Goal: Task Accomplishment & Management: Use online tool/utility

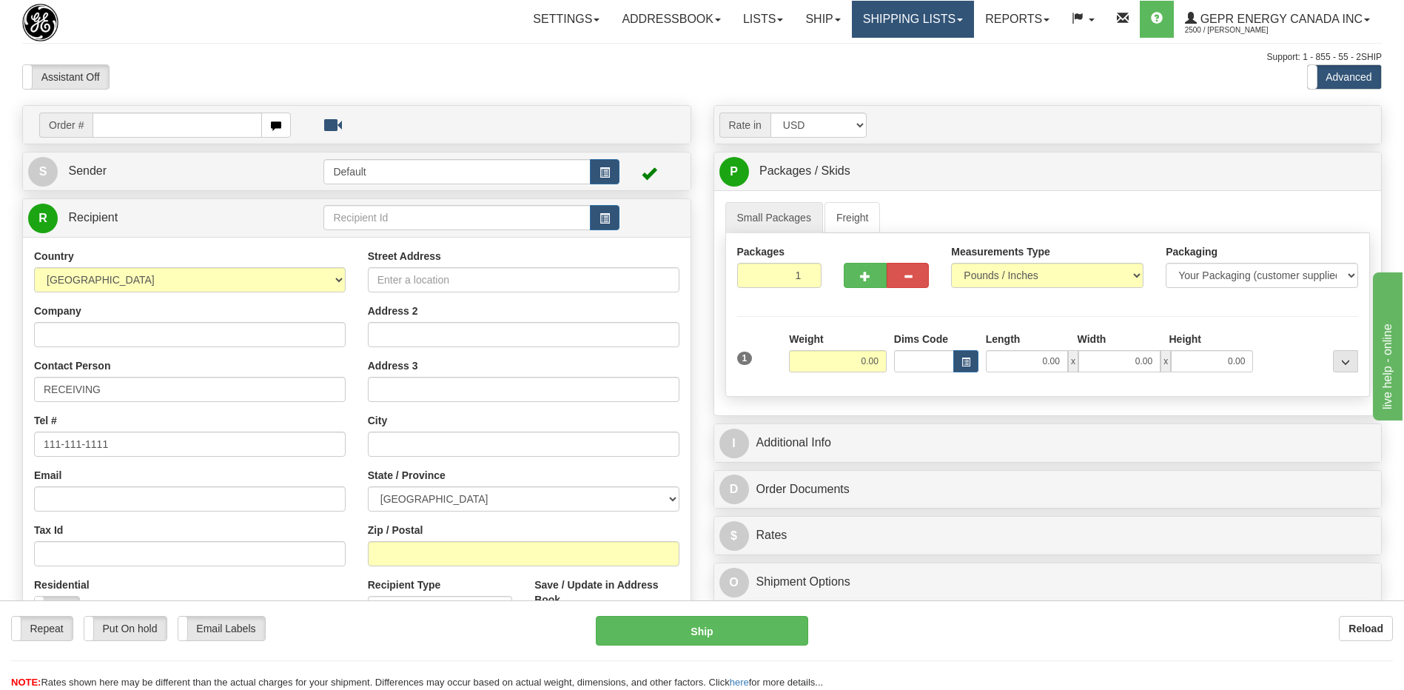
click at [908, 16] on link "Shipping lists" at bounding box center [913, 19] width 122 height 37
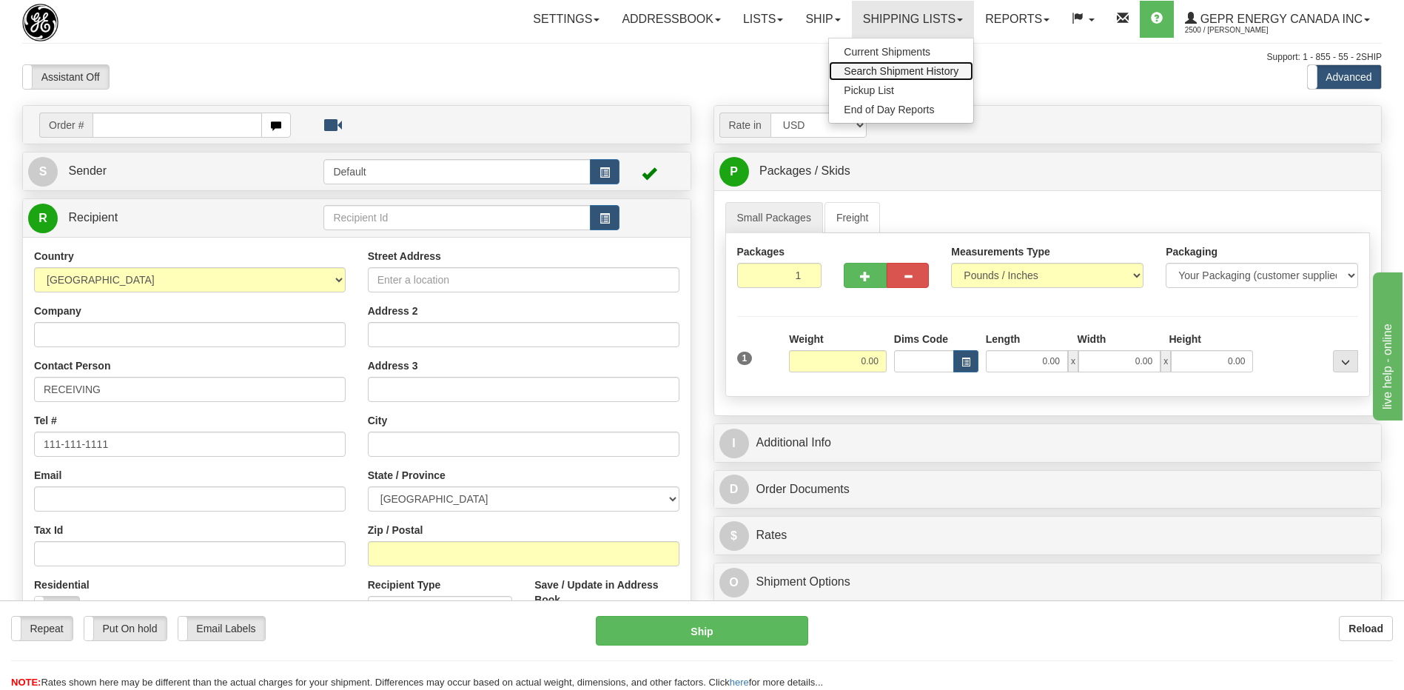
click at [904, 75] on span "Search Shipment History" at bounding box center [901, 71] width 115 height 12
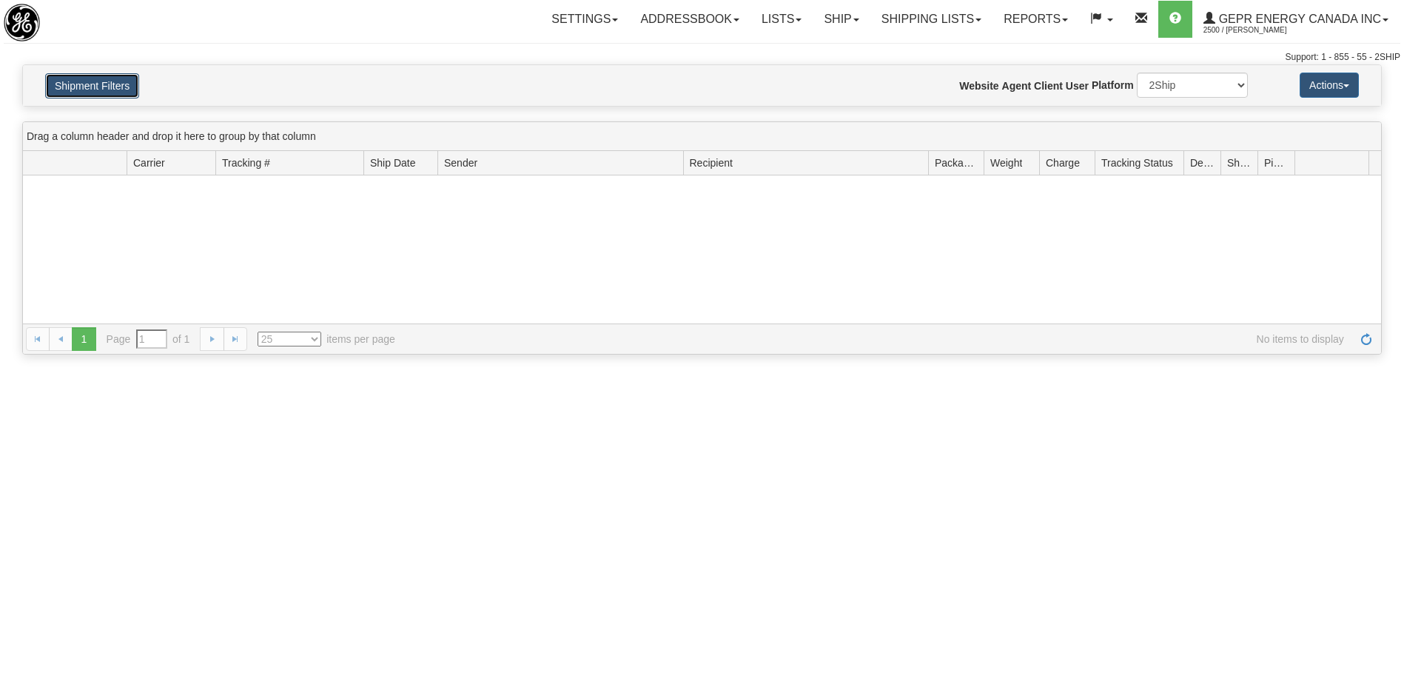
click at [92, 80] on button "Shipment Filters" at bounding box center [92, 85] width 94 height 25
type input "From 08/10/2025 To 08/11/2025"
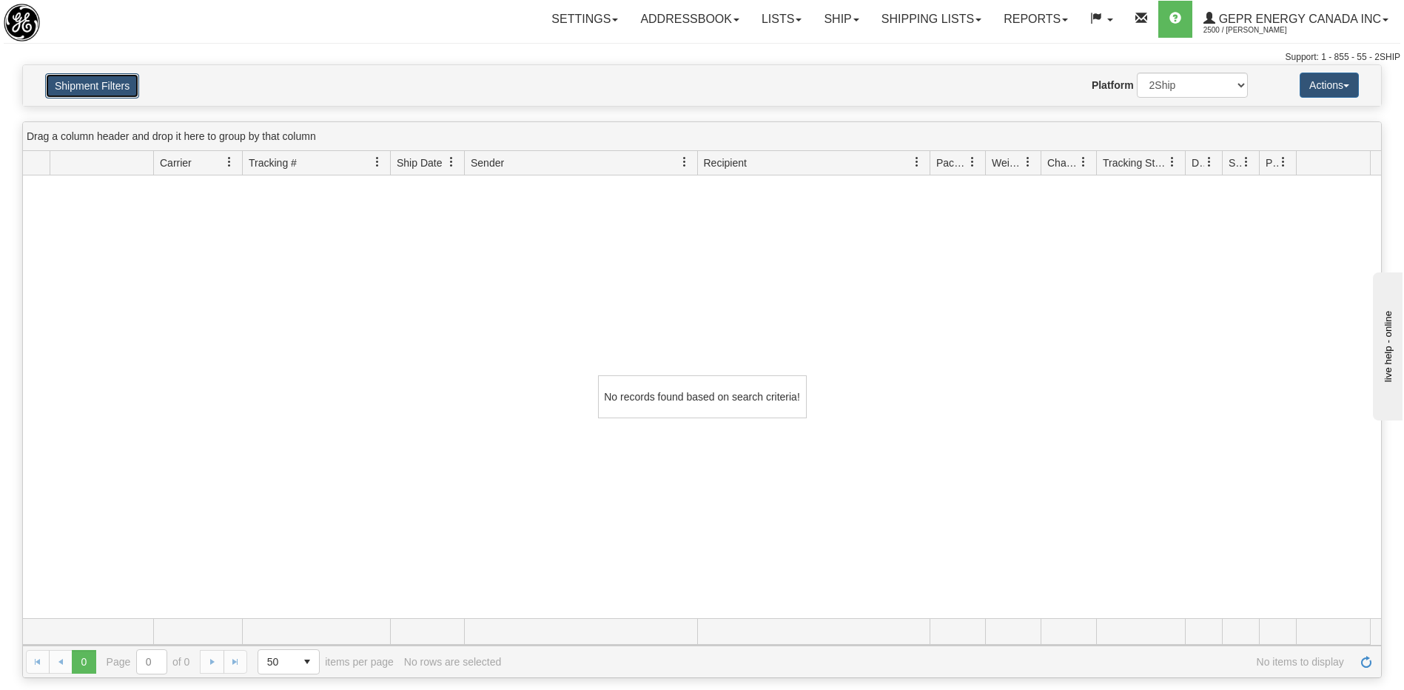
click at [110, 94] on button "Shipment Filters" at bounding box center [92, 85] width 94 height 25
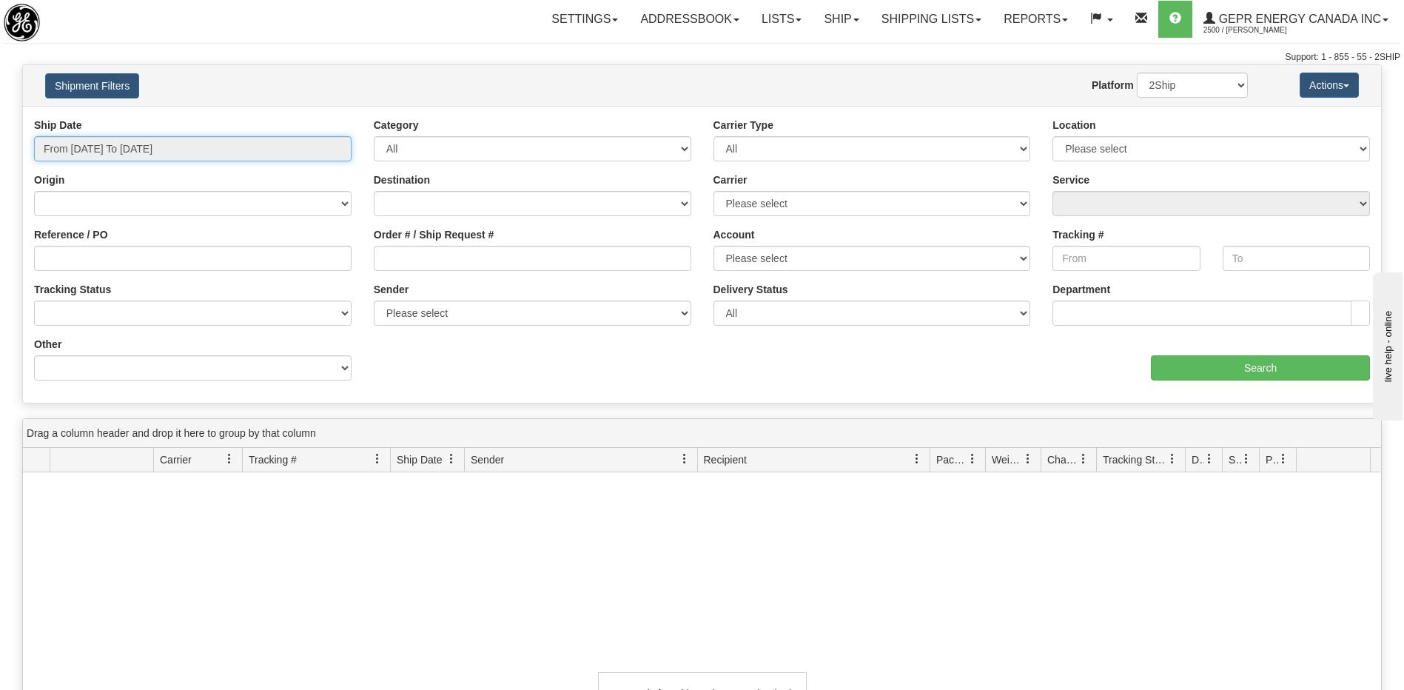
type input "[DATE]"
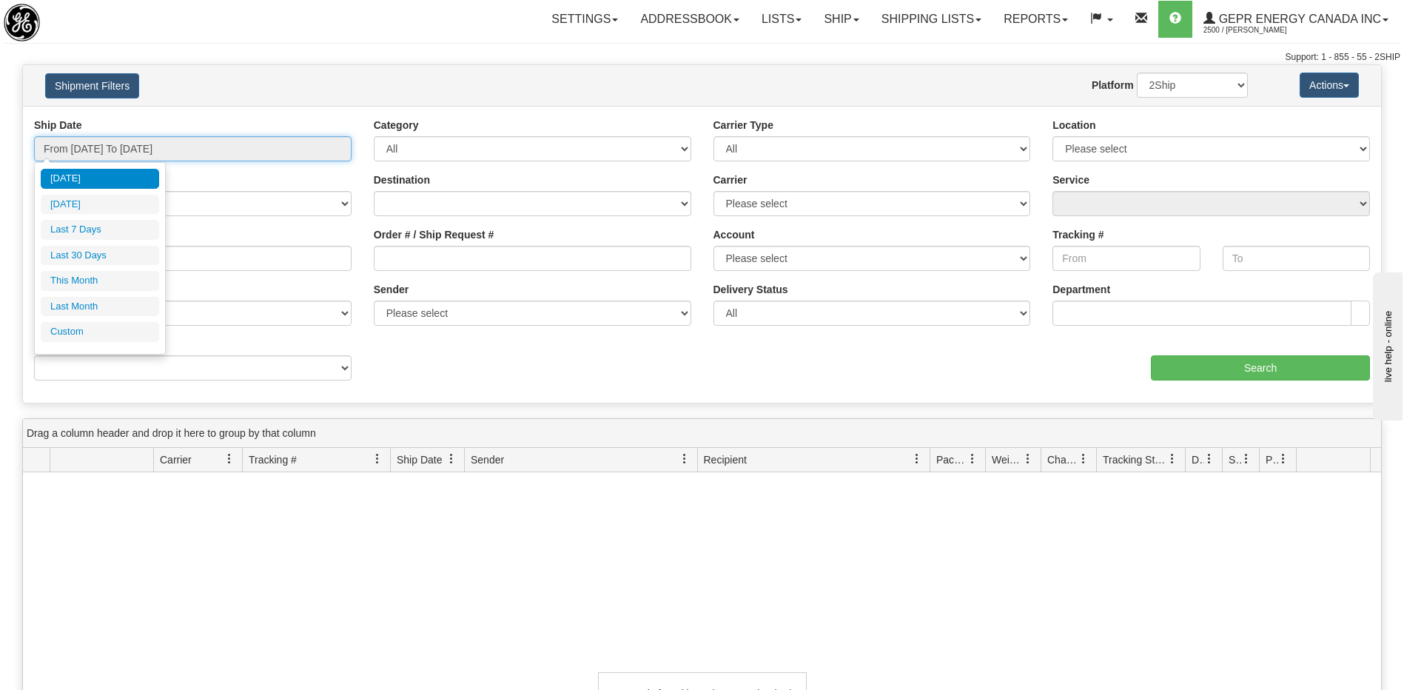
click at [122, 148] on input "From 08/10/2025 To 08/11/2025" at bounding box center [192, 148] width 317 height 25
type input "08/01/2025"
type input "08/31/2025"
type input "[DATE]"
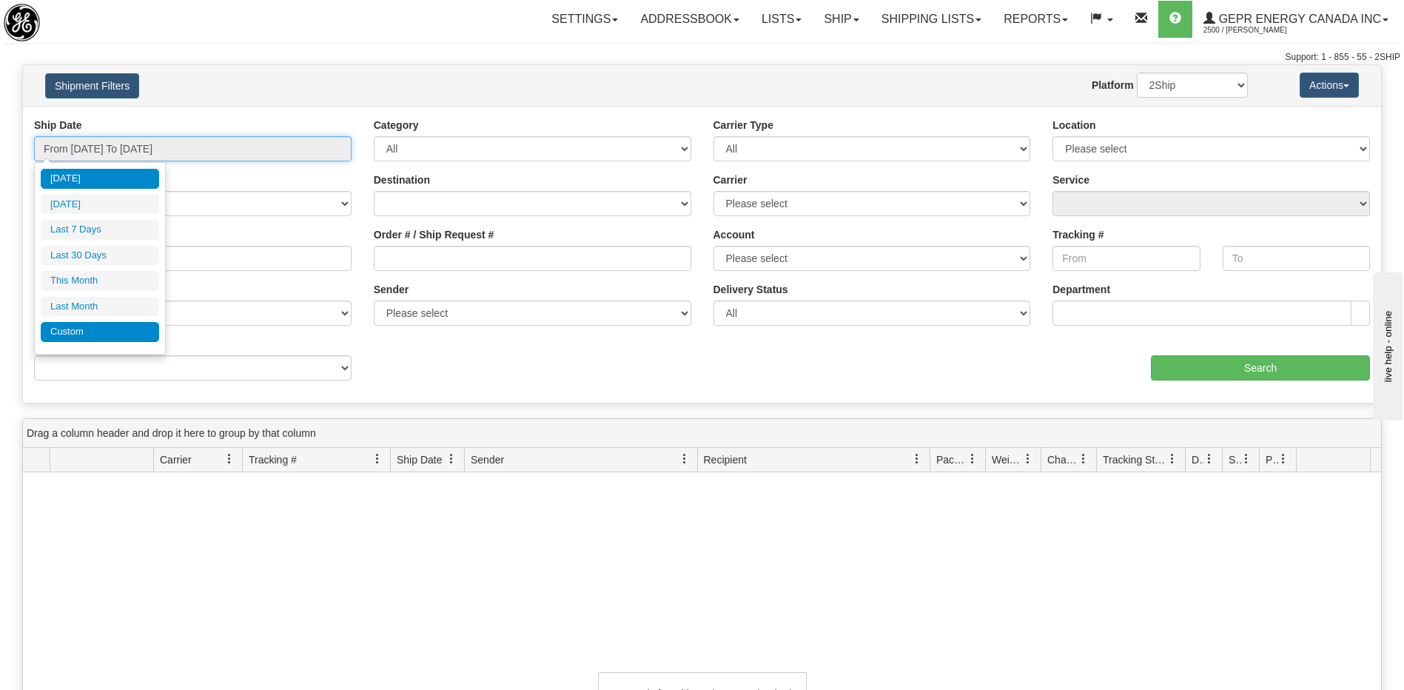
type input "07/01/2025"
type input "07/31/2025"
type input "[DATE]"
click at [98, 330] on li "Custom" at bounding box center [100, 332] width 118 height 20
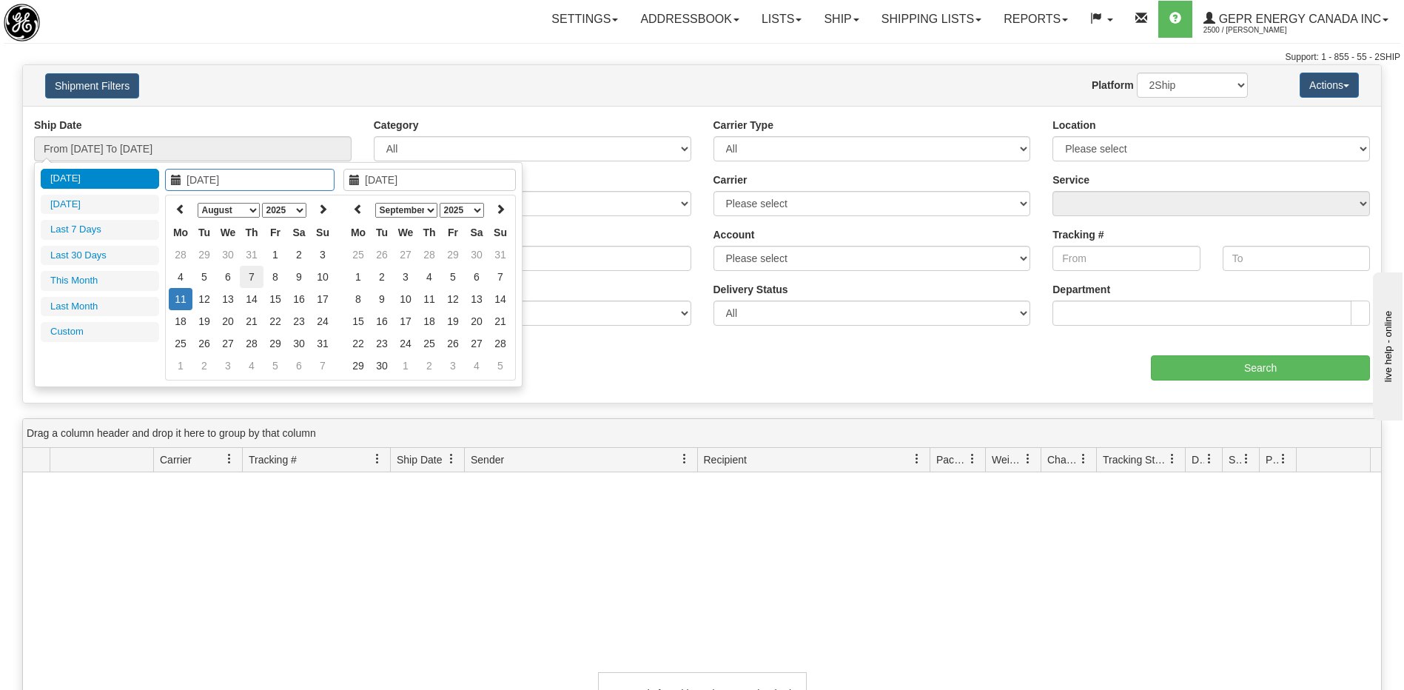
type input "08/07/2025"
click at [255, 269] on td "7" at bounding box center [252, 277] width 24 height 22
click at [354, 204] on icon at bounding box center [358, 209] width 10 height 10
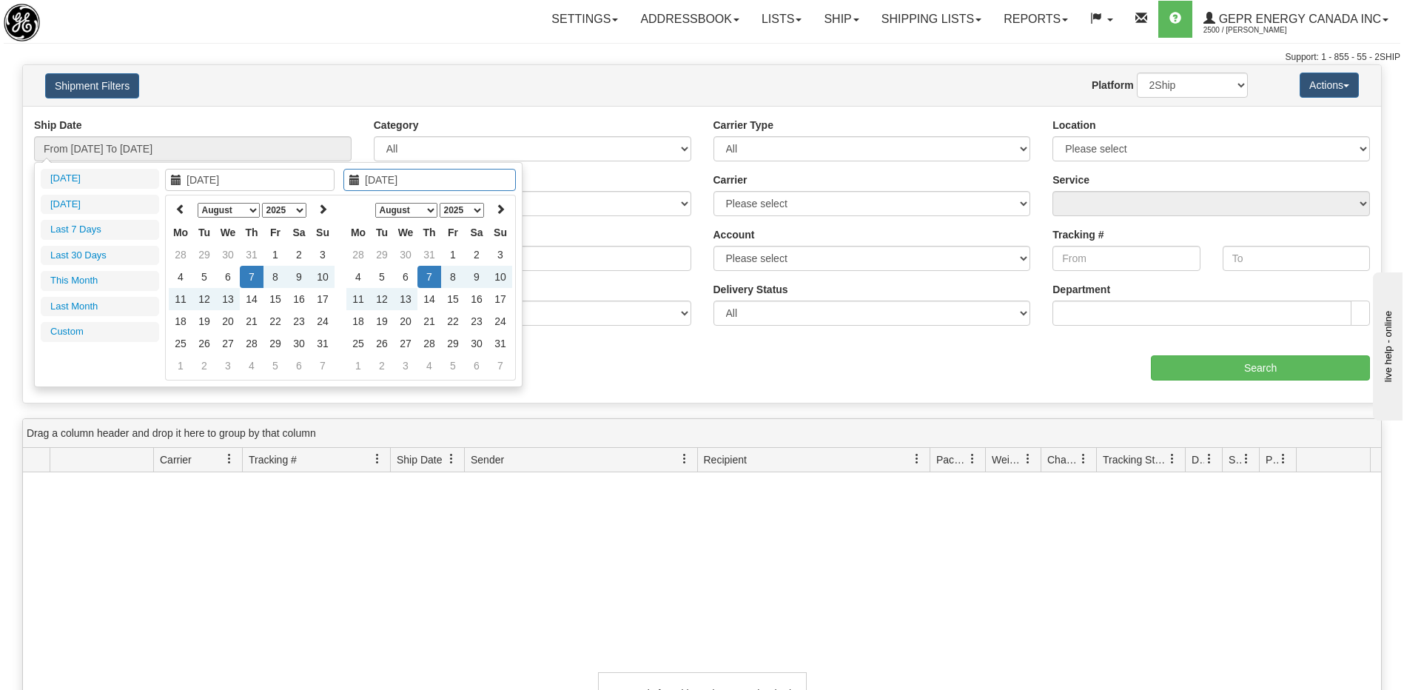
type input "08/07/2025"
click at [434, 275] on td "7" at bounding box center [429, 277] width 24 height 22
type input "From 08/07/2025 To 08/07/2025"
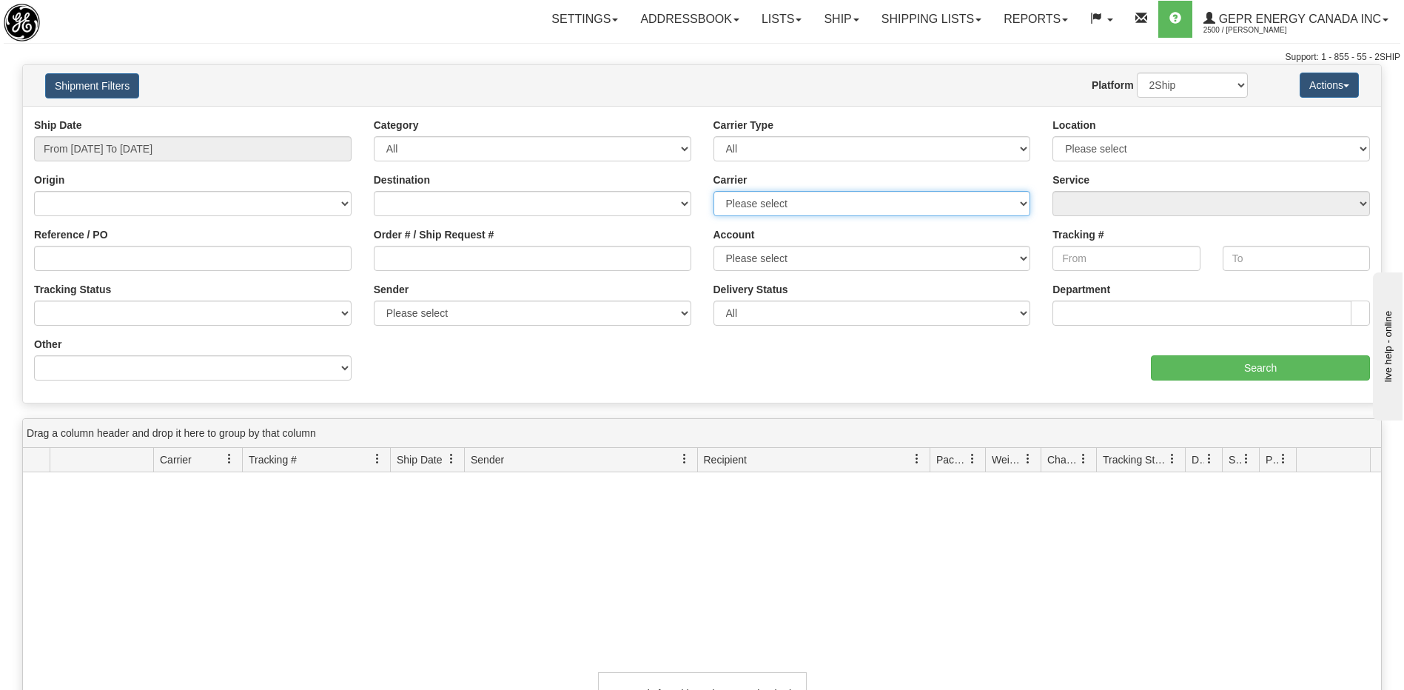
click at [744, 199] on select "Please select 2Ship Today DHL FedEx Express® FedEx® LTL Purolator UPS" at bounding box center [871, 203] width 317 height 25
select select "7"
click at [713, 191] on select "Please select 2Ship Today DHL FedEx Express® FedEx® LTL Purolator UPS" at bounding box center [871, 203] width 317 height 25
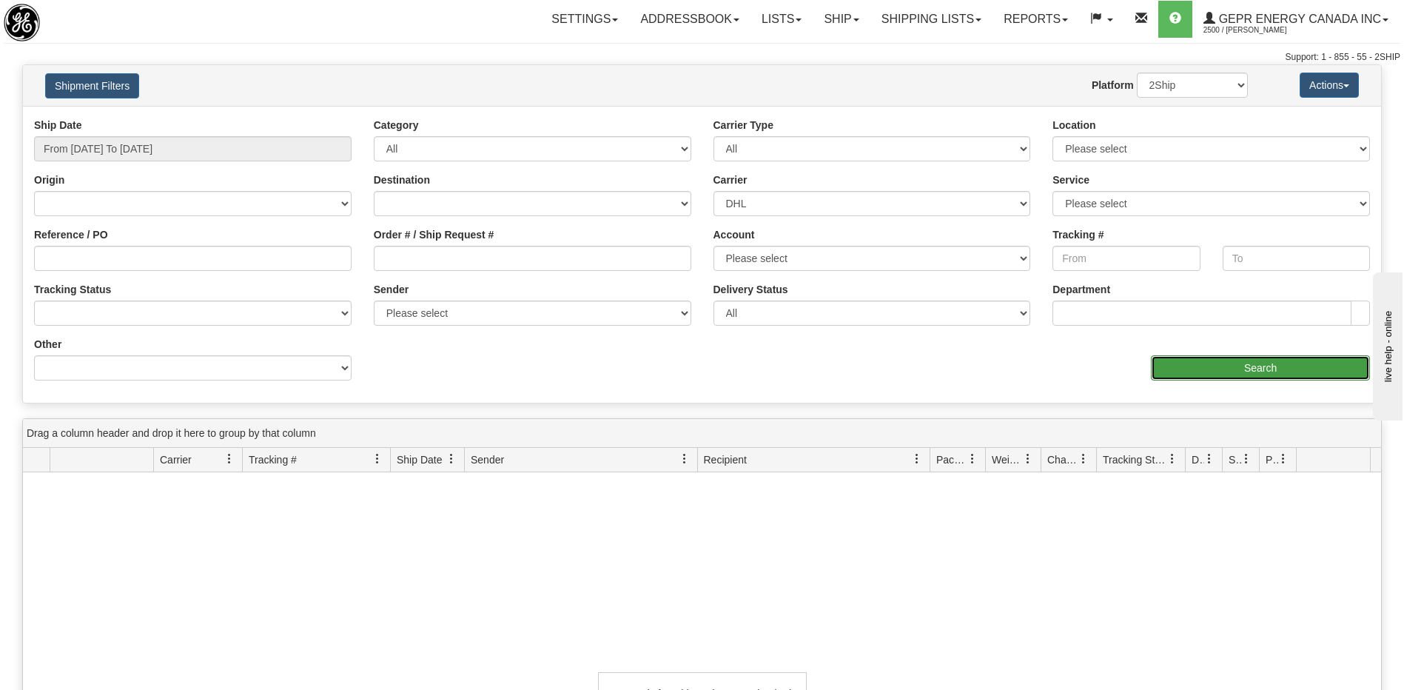
click at [1186, 369] on input "Search" at bounding box center [1260, 367] width 219 height 25
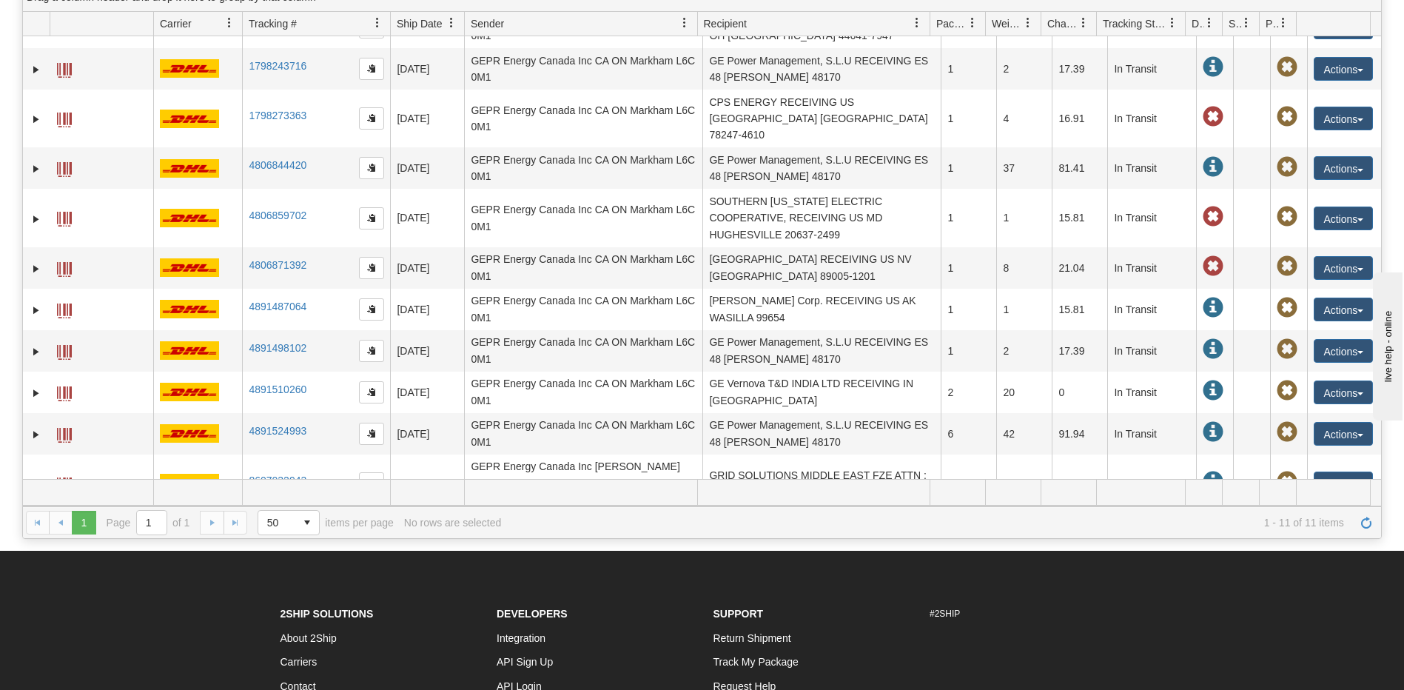
scroll to position [148, 0]
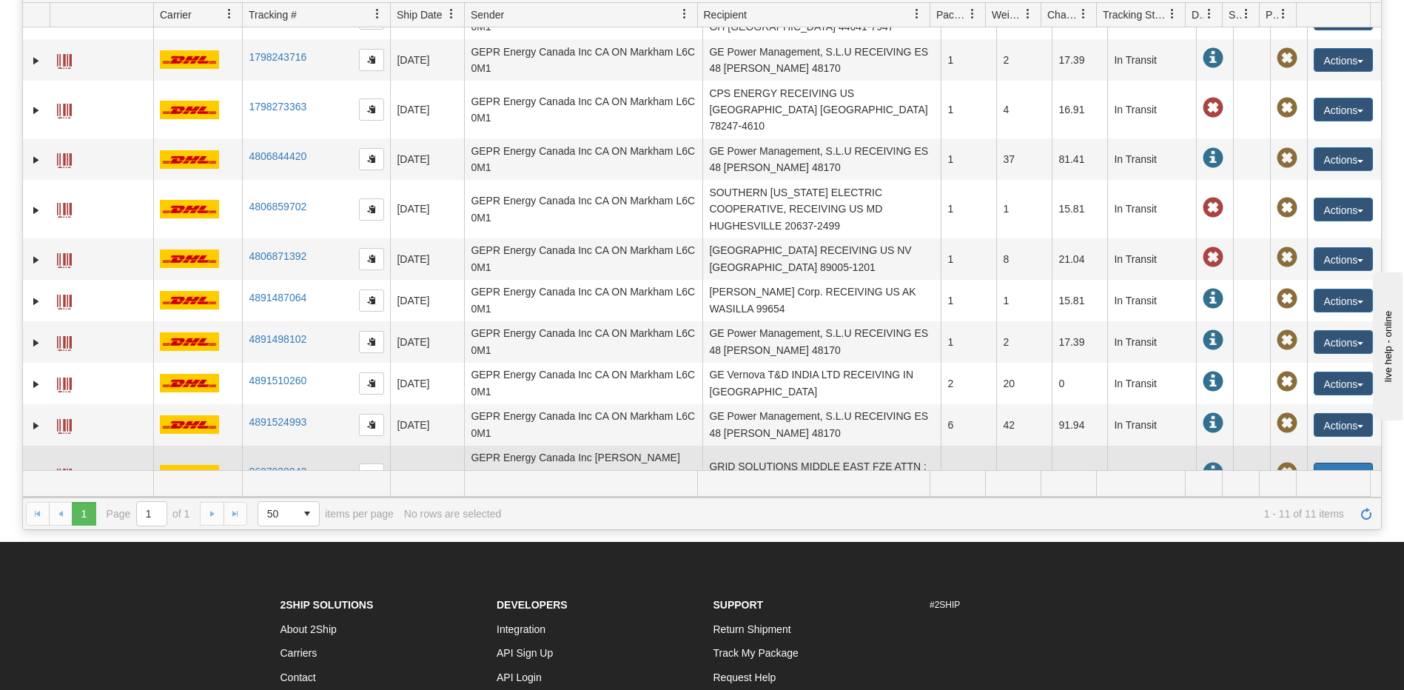
click at [1333, 463] on button "Actions" at bounding box center [1343, 475] width 59 height 24
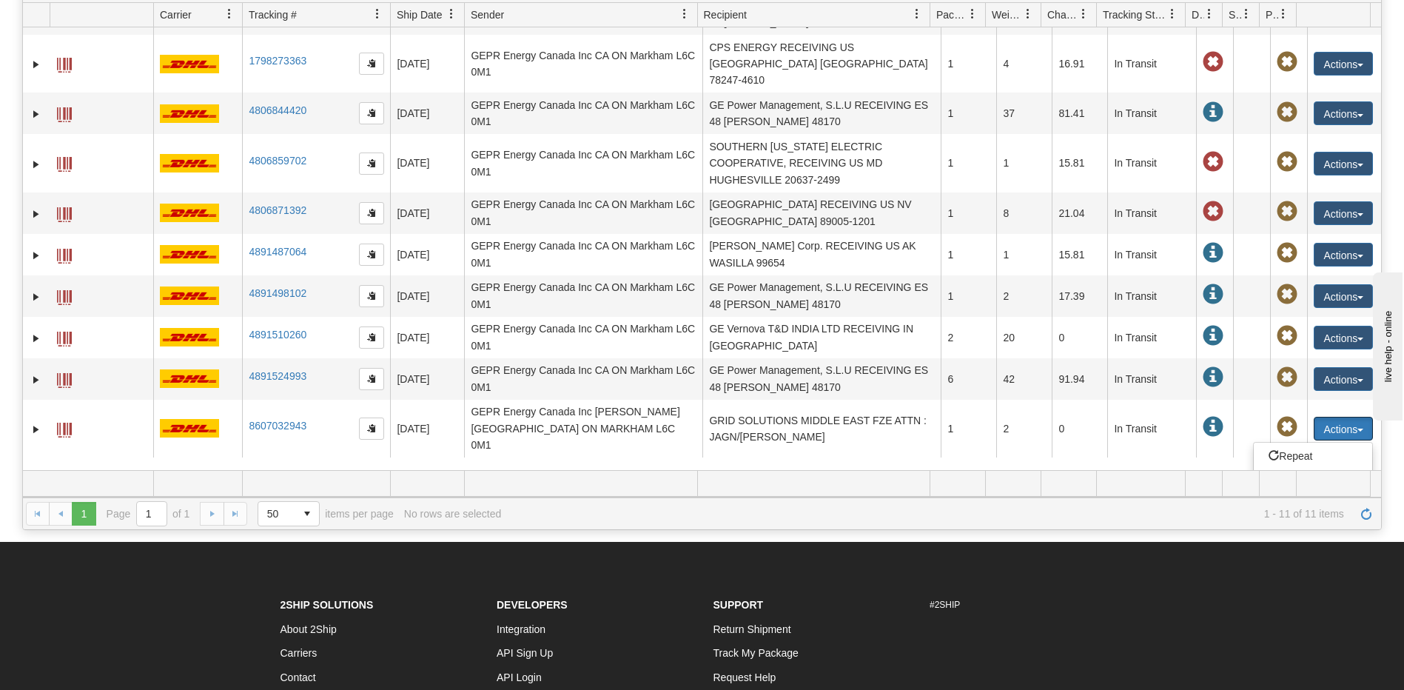
scroll to position [127, 0]
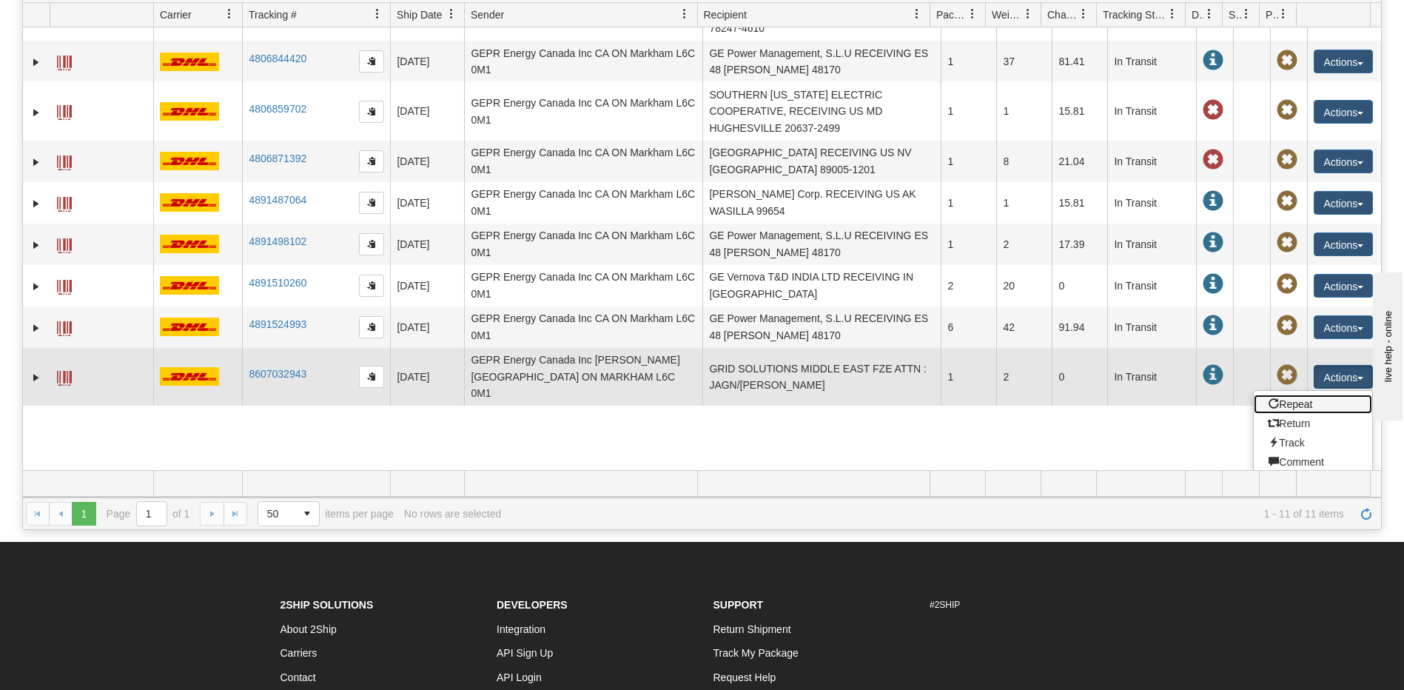
click at [1285, 394] on link "Repeat" at bounding box center [1313, 403] width 118 height 19
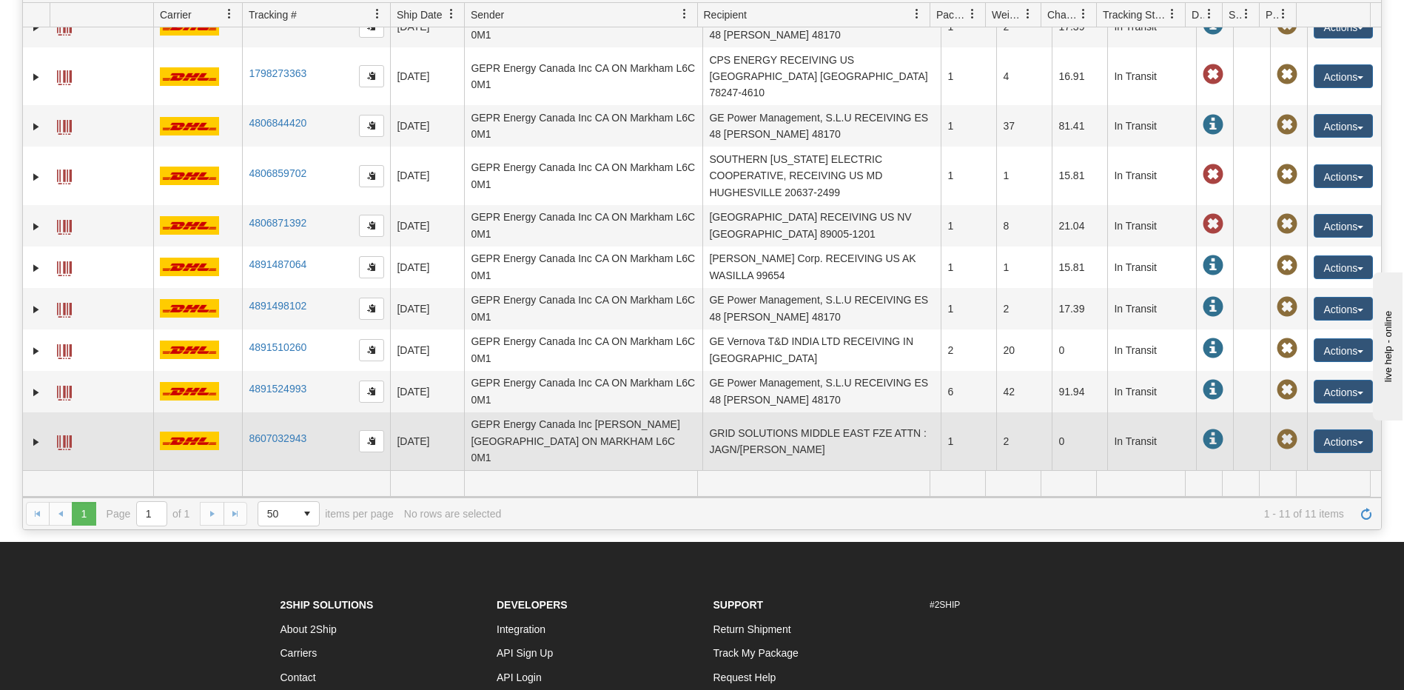
scroll to position [30, 0]
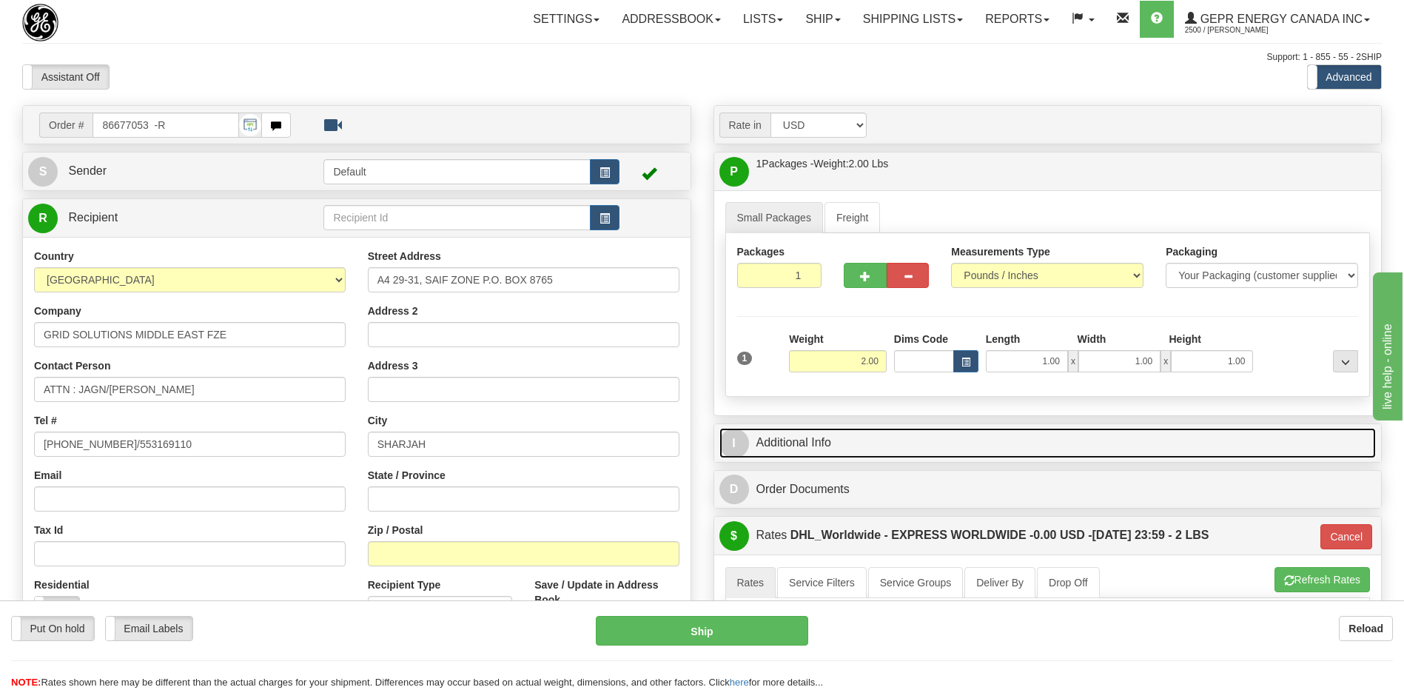
click at [798, 443] on link "I Additional Info" at bounding box center [1047, 443] width 657 height 30
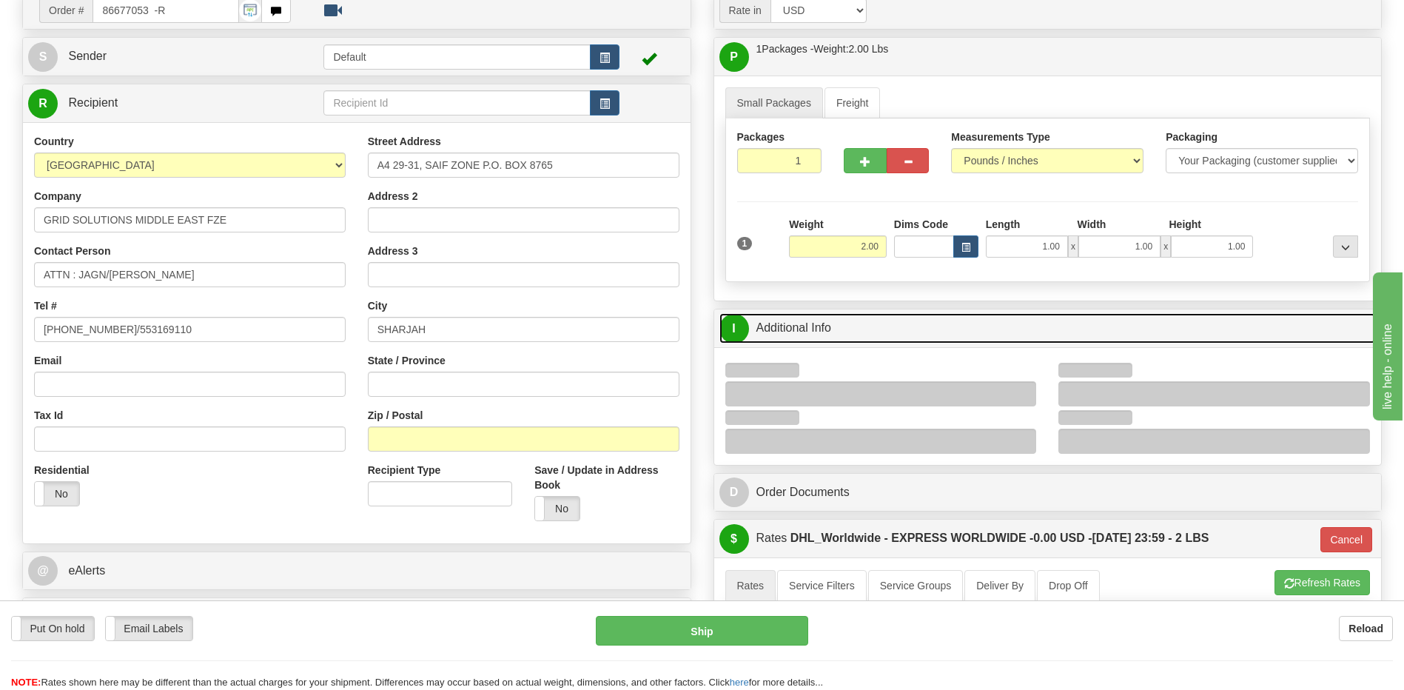
scroll to position [296, 0]
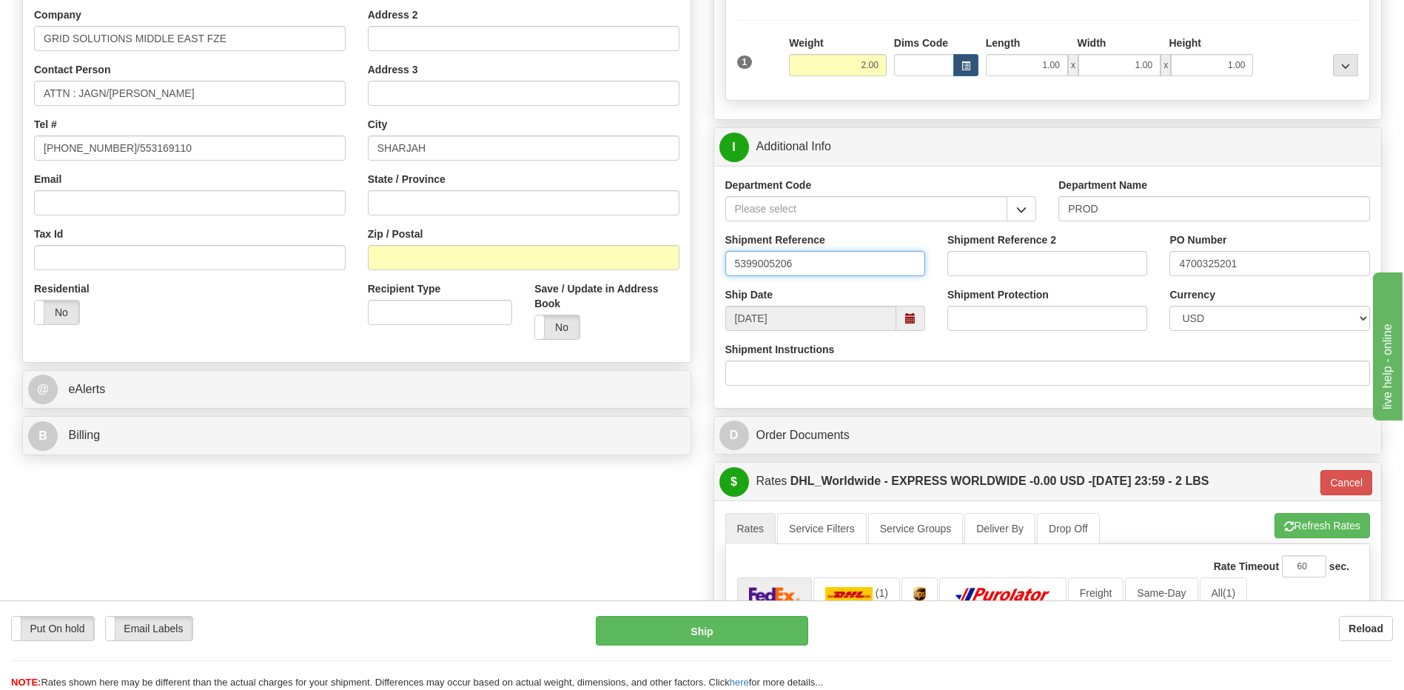
click at [777, 266] on input "5399005206" at bounding box center [825, 263] width 200 height 25
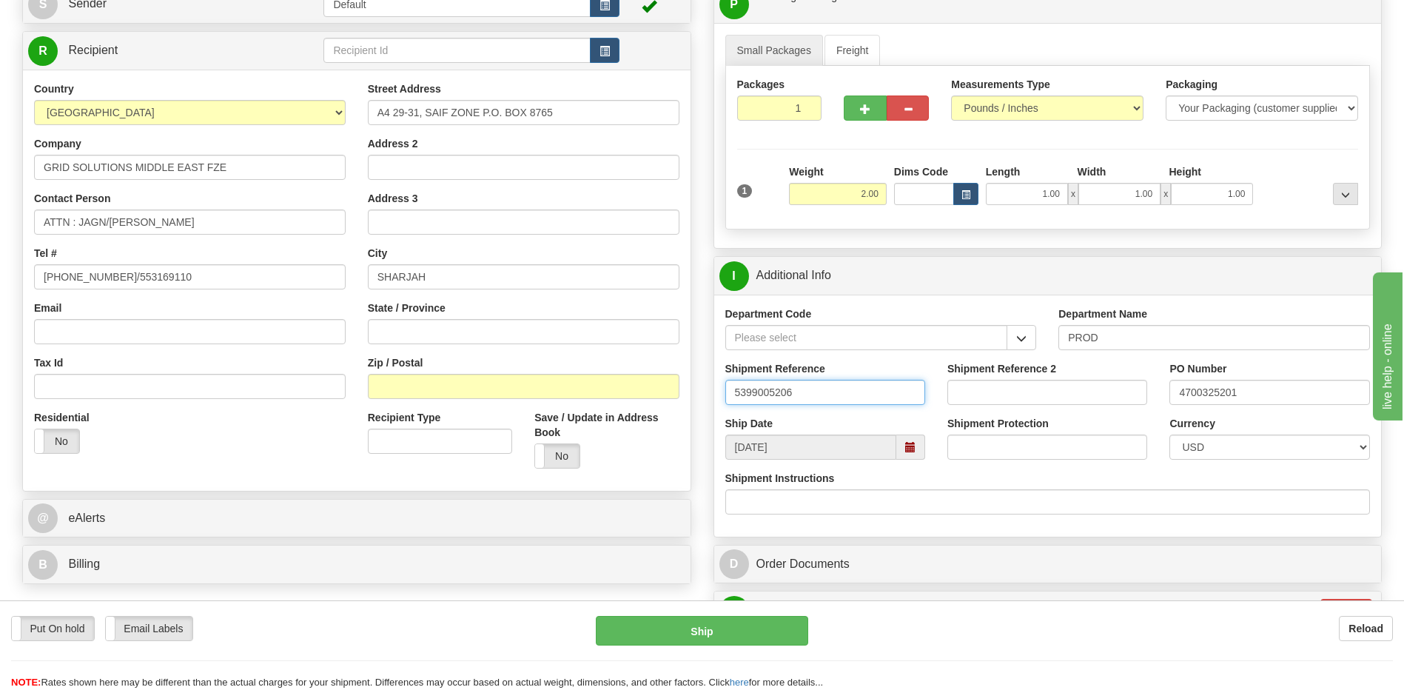
scroll to position [0, 0]
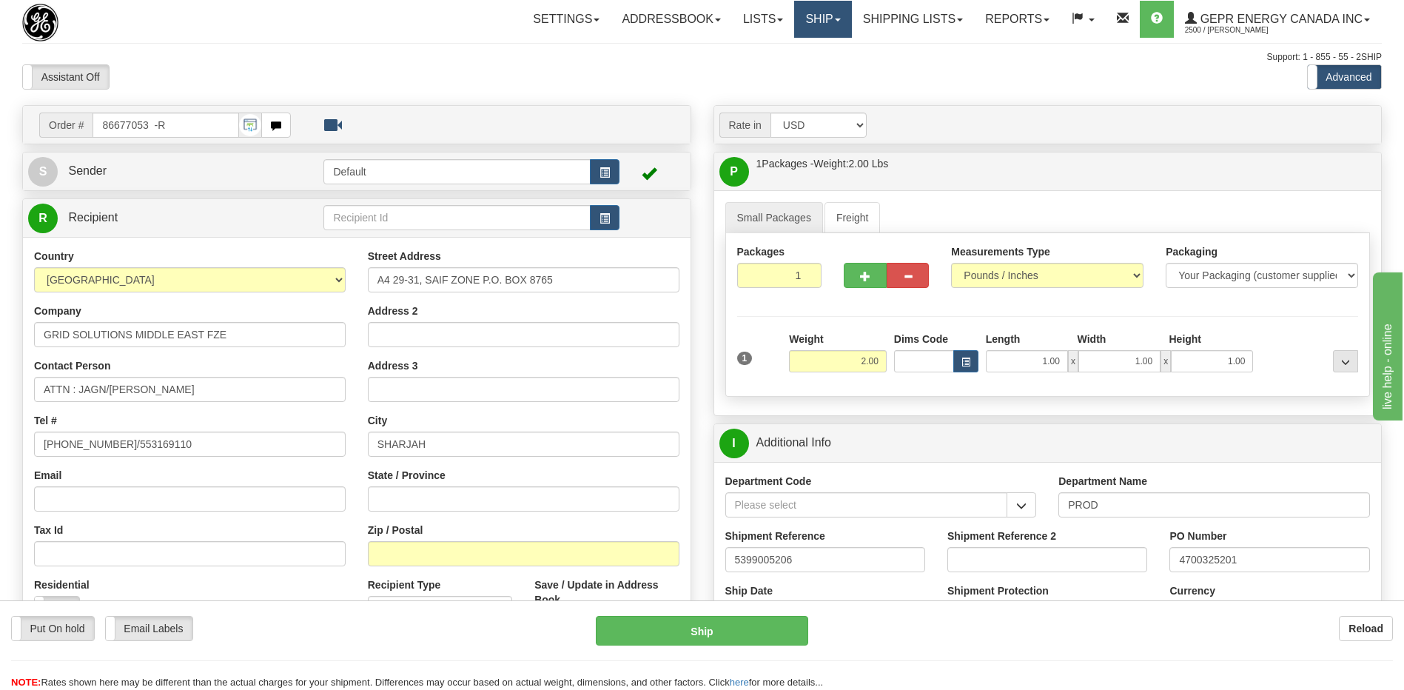
click at [807, 13] on link "Ship" at bounding box center [822, 19] width 57 height 37
click at [781, 48] on link "Ship Screen" at bounding box center [784, 51] width 134 height 19
